Goal: Information Seeking & Learning: Learn about a topic

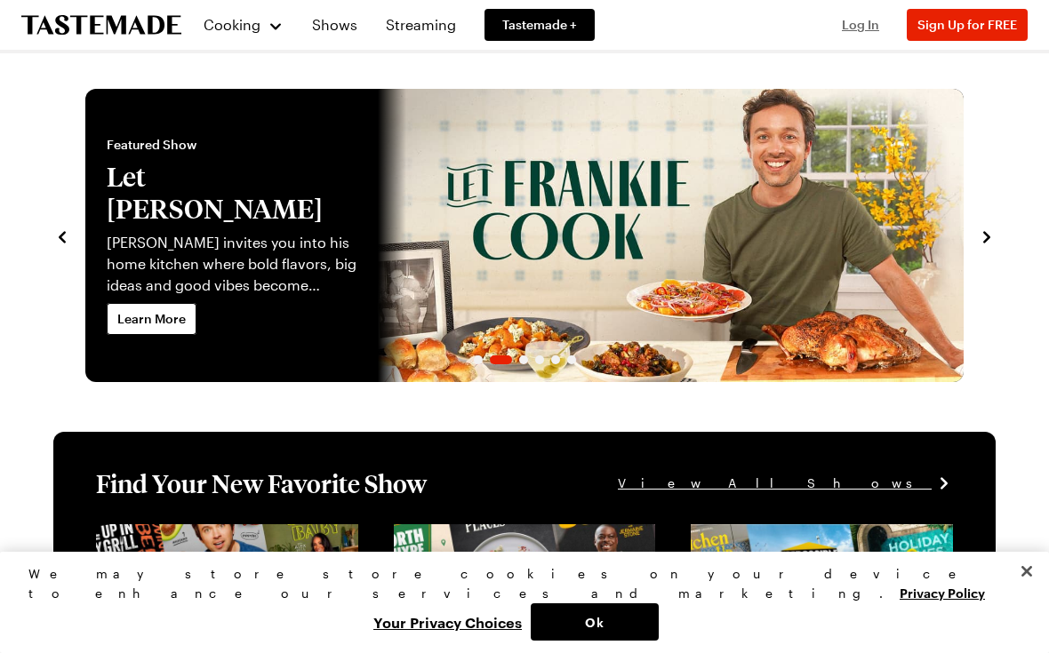
click at [862, 25] on span "Log In" at bounding box center [860, 24] width 37 height 15
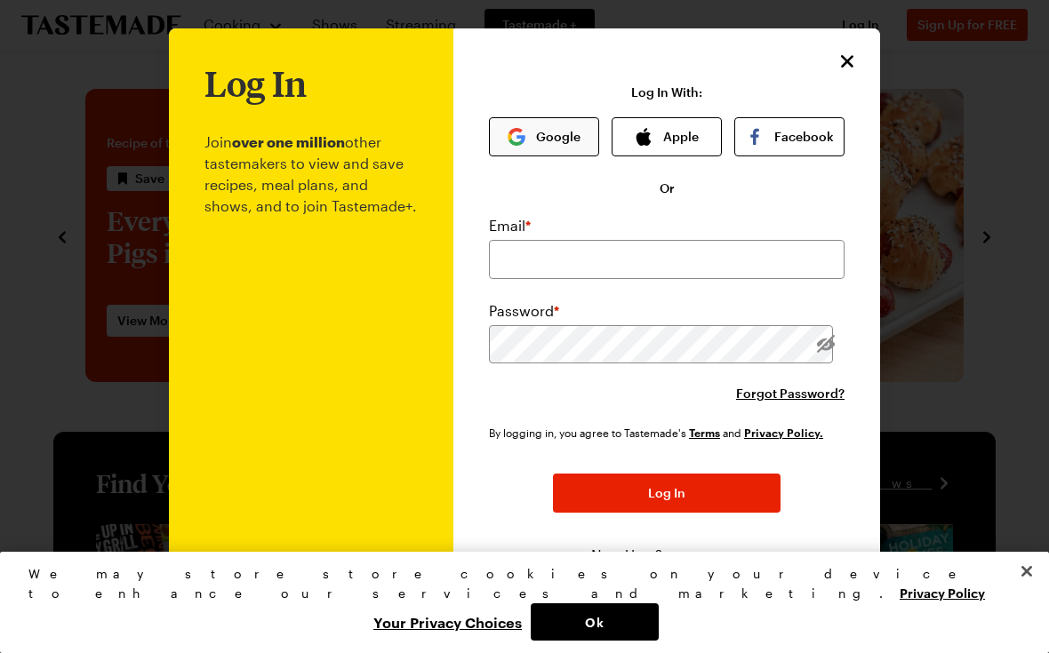
click at [556, 141] on button "Google" at bounding box center [544, 136] width 110 height 39
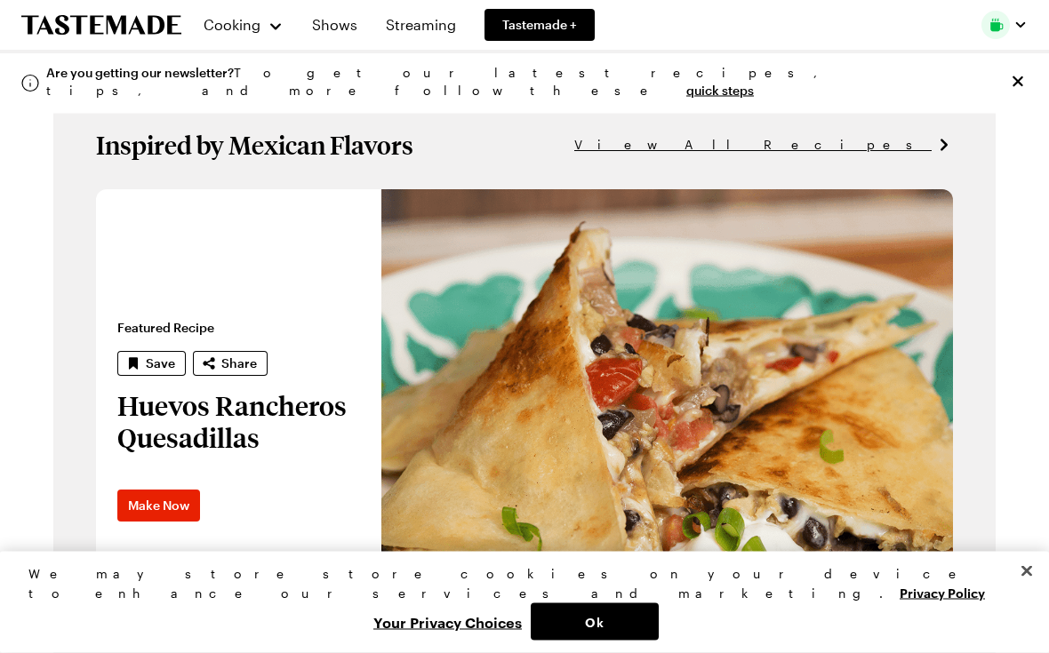
scroll to position [975, 0]
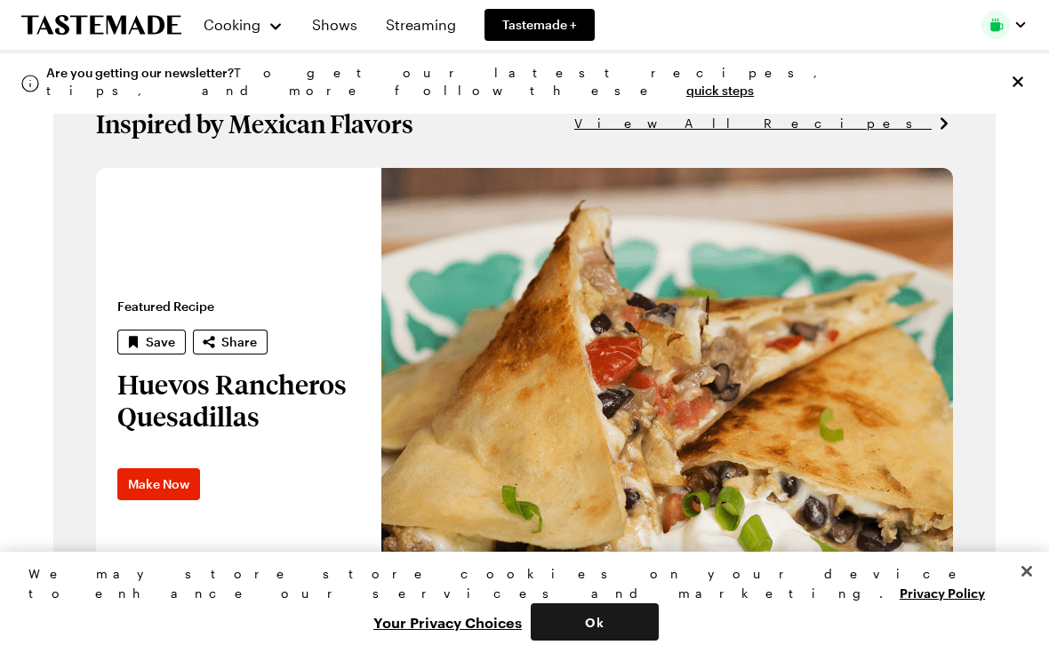
click at [659, 641] on button "Ok" at bounding box center [595, 622] width 128 height 37
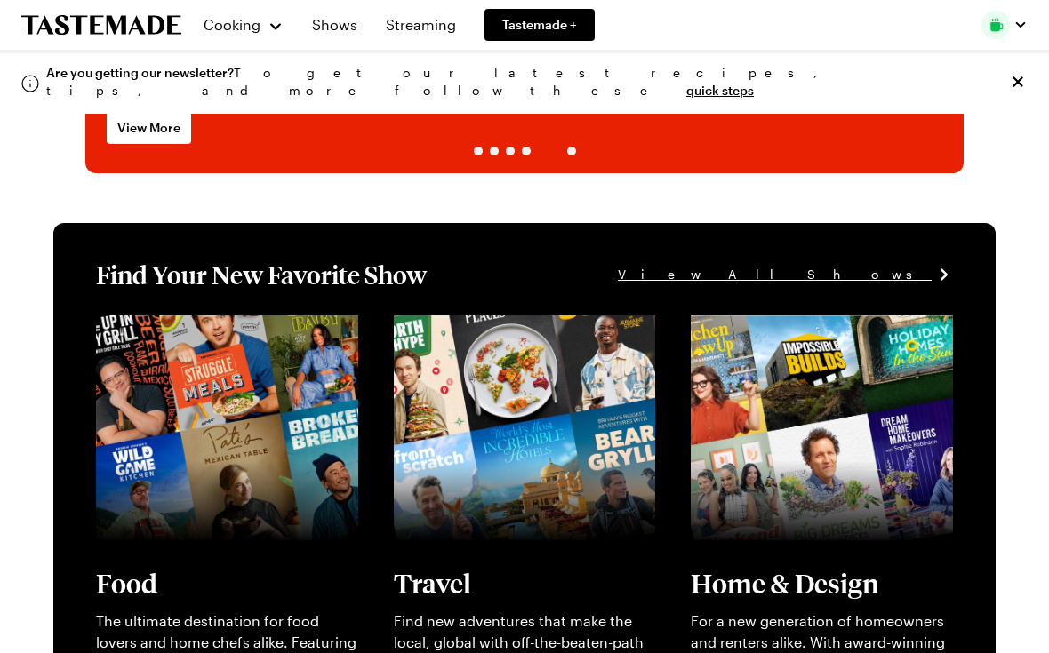
scroll to position [0, 0]
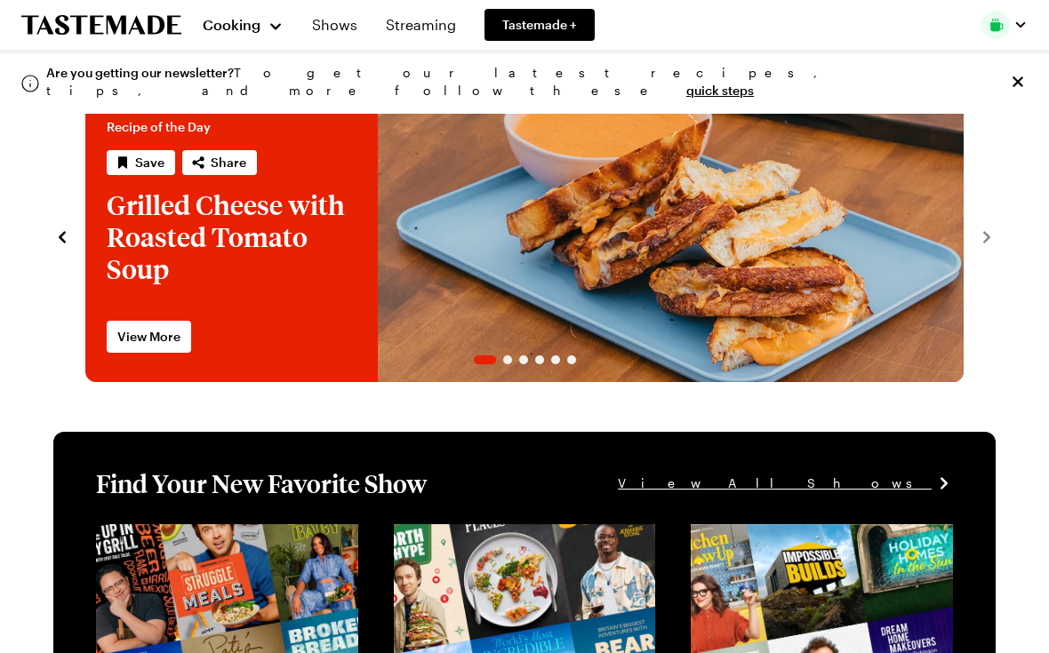
click at [261, 30] on div "Cooking" at bounding box center [243, 24] width 81 height 21
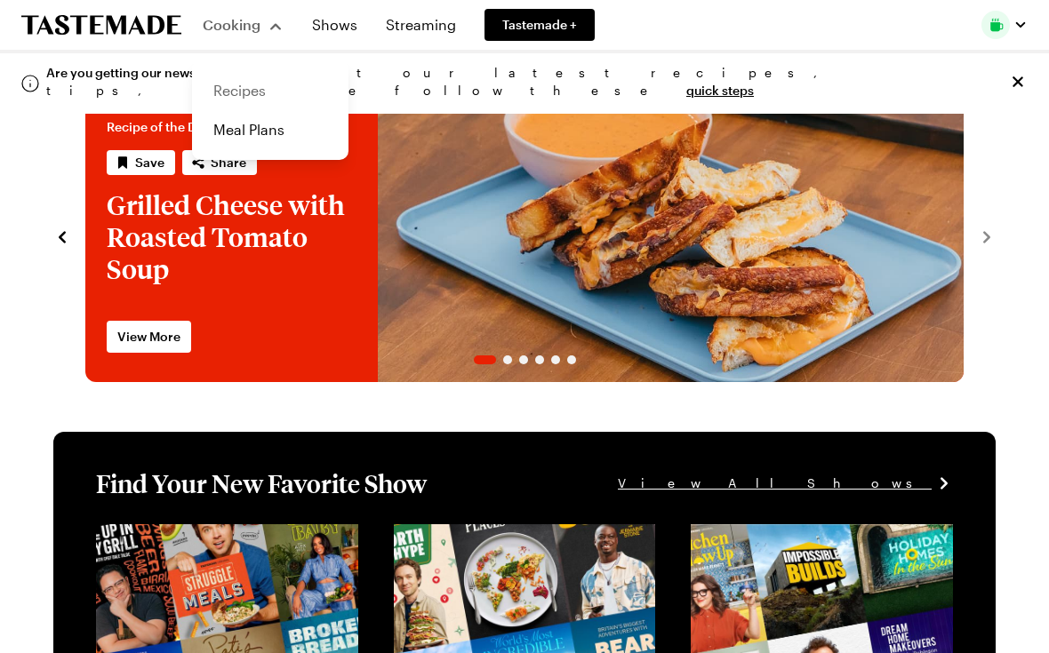
click at [249, 92] on link "Recipes" at bounding box center [270, 90] width 135 height 39
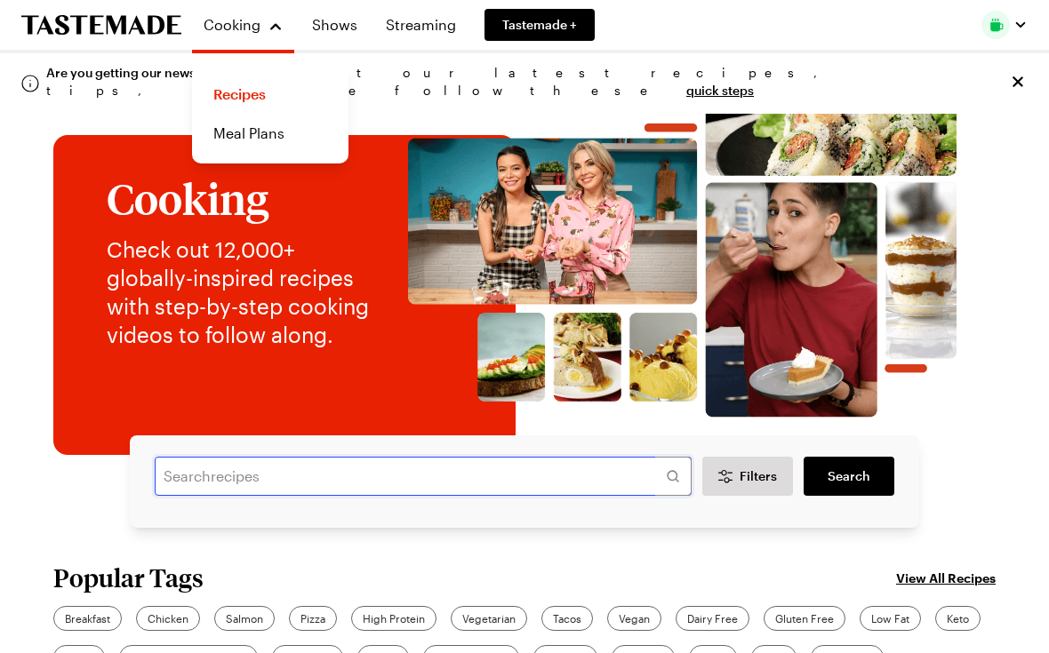
click at [475, 470] on input "text" at bounding box center [423, 476] width 537 height 39
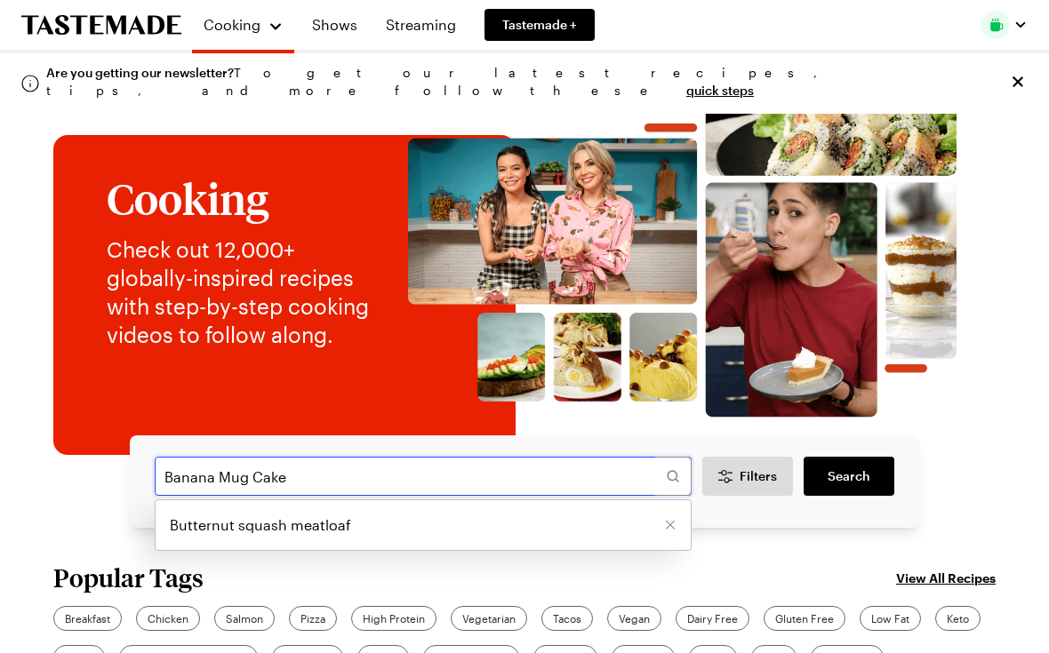
type input "Banana Mug Cake"
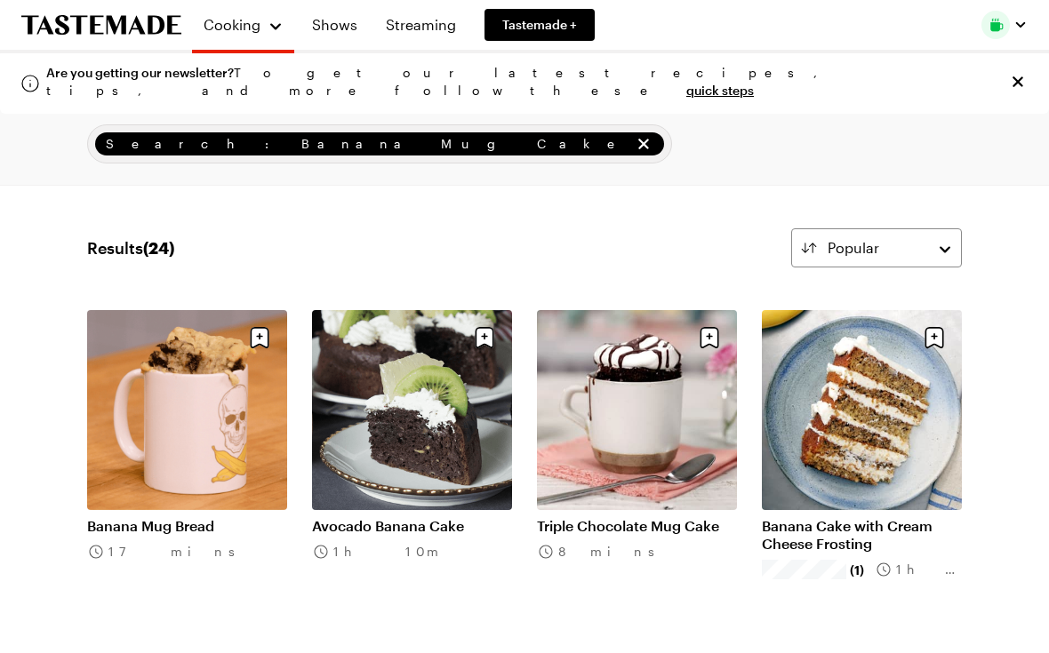
click at [210, 517] on link "Banana Mug Bread" at bounding box center [187, 526] width 200 height 18
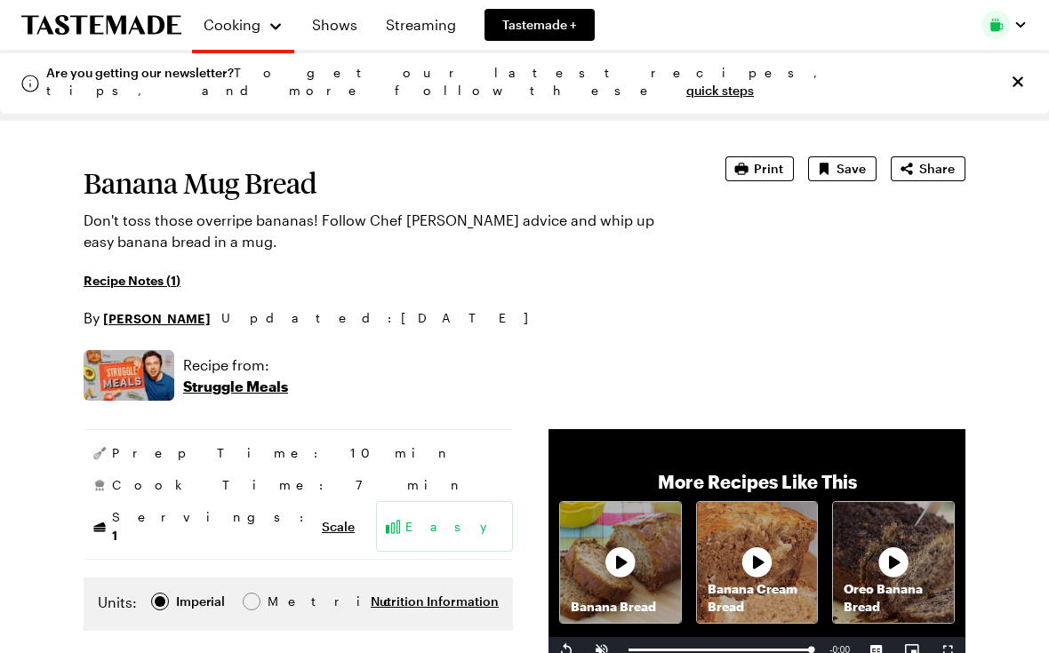
click at [1013, 78] on icon "Close info alert" at bounding box center [1018, 82] width 18 height 18
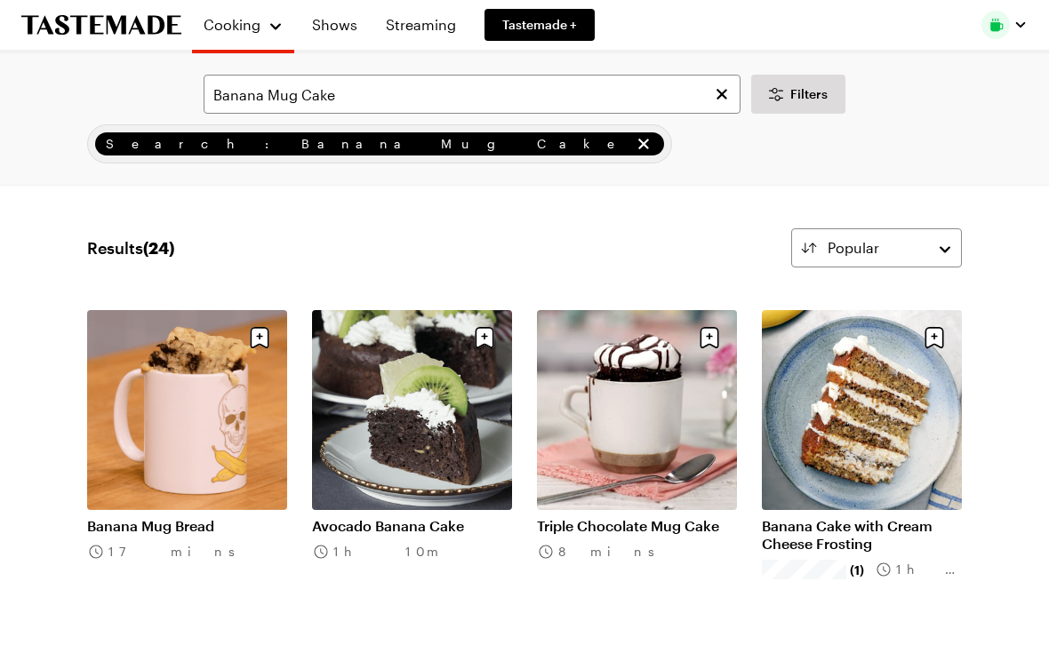
click at [872, 517] on link "Banana Cake with Cream Cheese Frosting" at bounding box center [862, 535] width 200 height 36
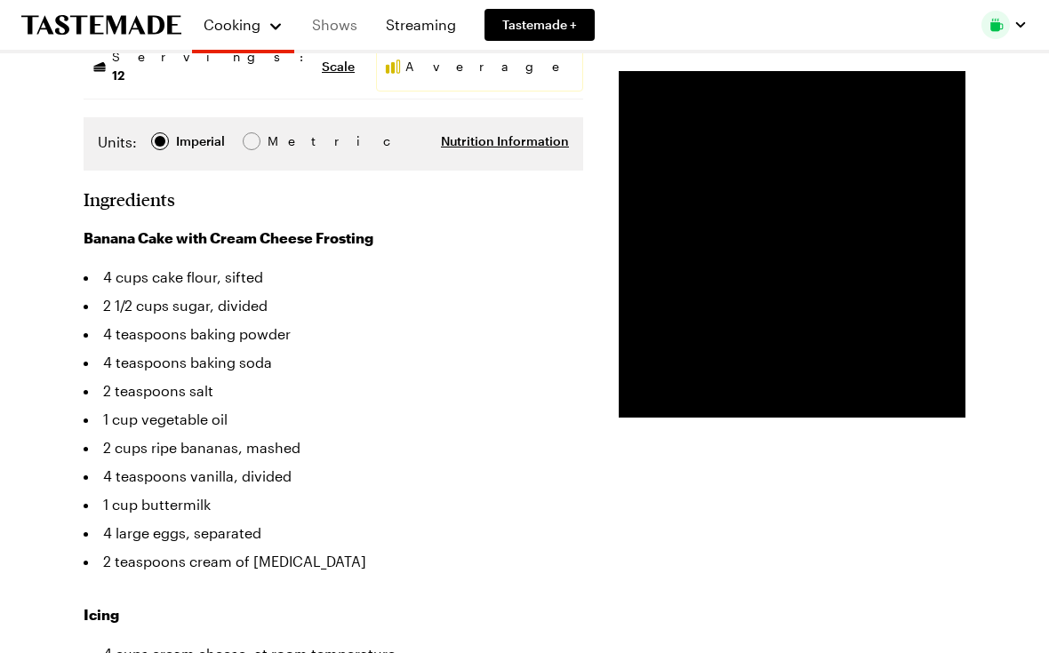
scroll to position [409, 0]
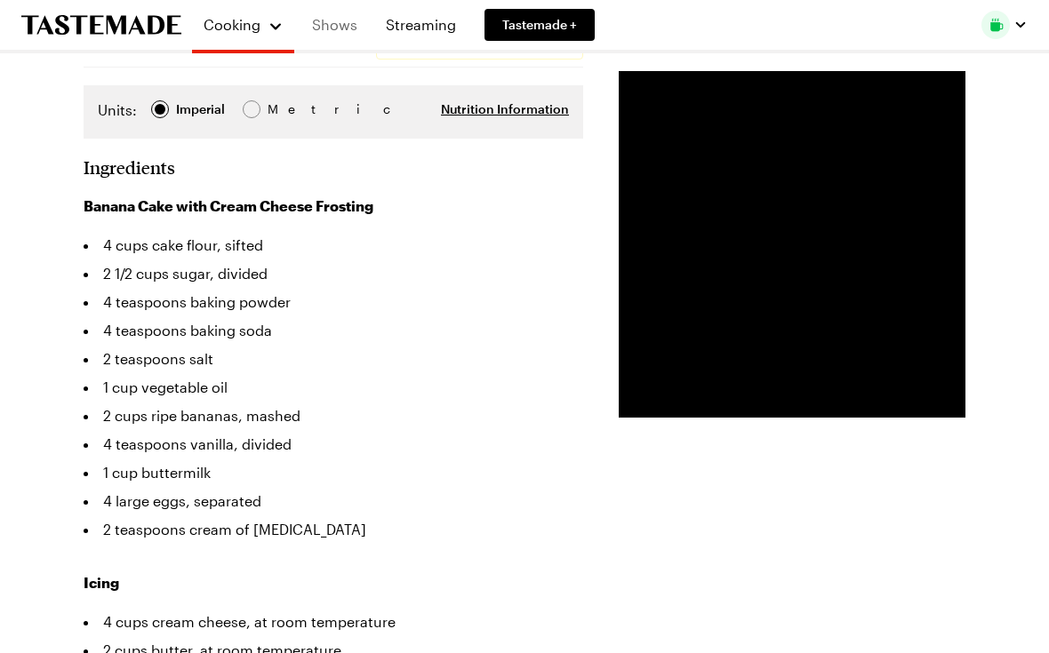
type textarea "x"
